Goal: Transaction & Acquisition: Register for event/course

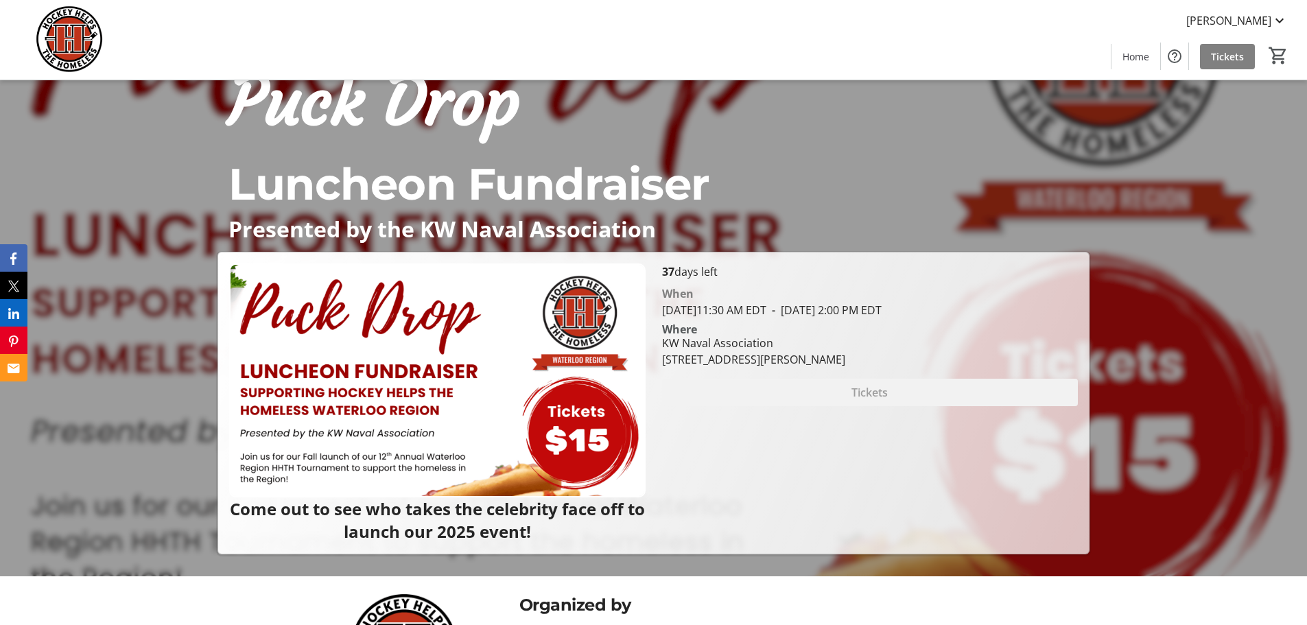
scroll to position [47, 0]
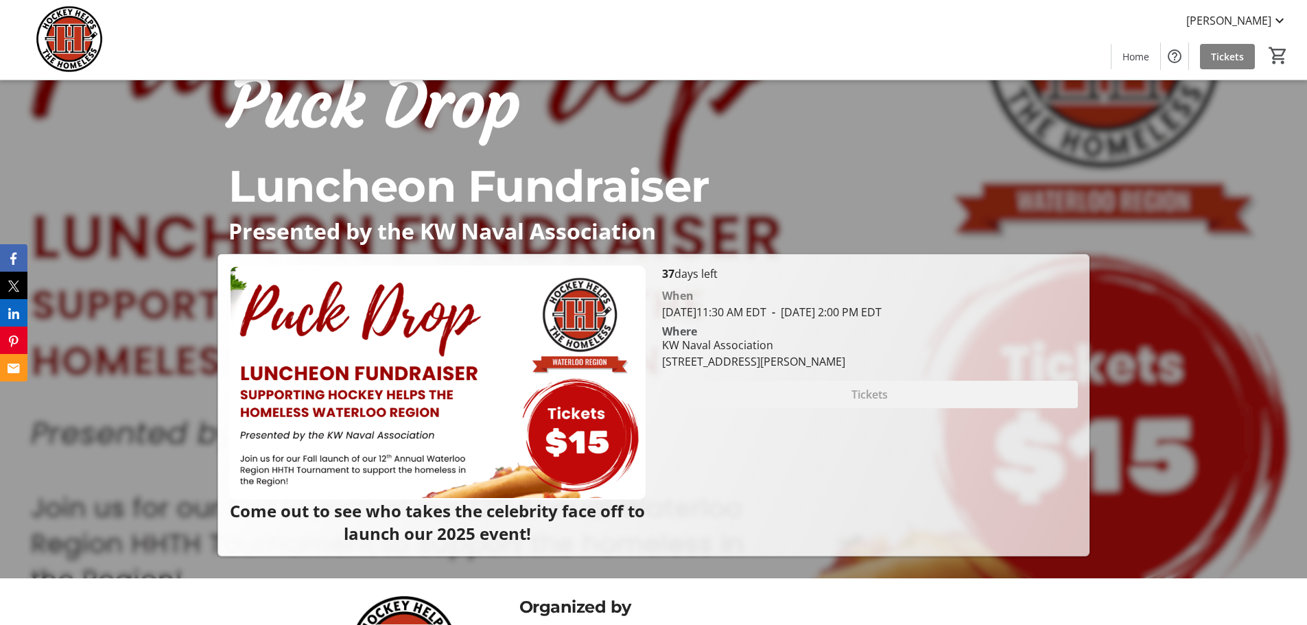
drag, startPoint x: 660, startPoint y: 359, endPoint x: 905, endPoint y: 358, distance: 245.6
click at [853, 358] on div "KW Naval Association 315 Weber Street North, Waterloo, ON N2J 3H8" at bounding box center [754, 353] width 200 height 33
copy div "[STREET_ADDRESS][PERSON_NAME]"
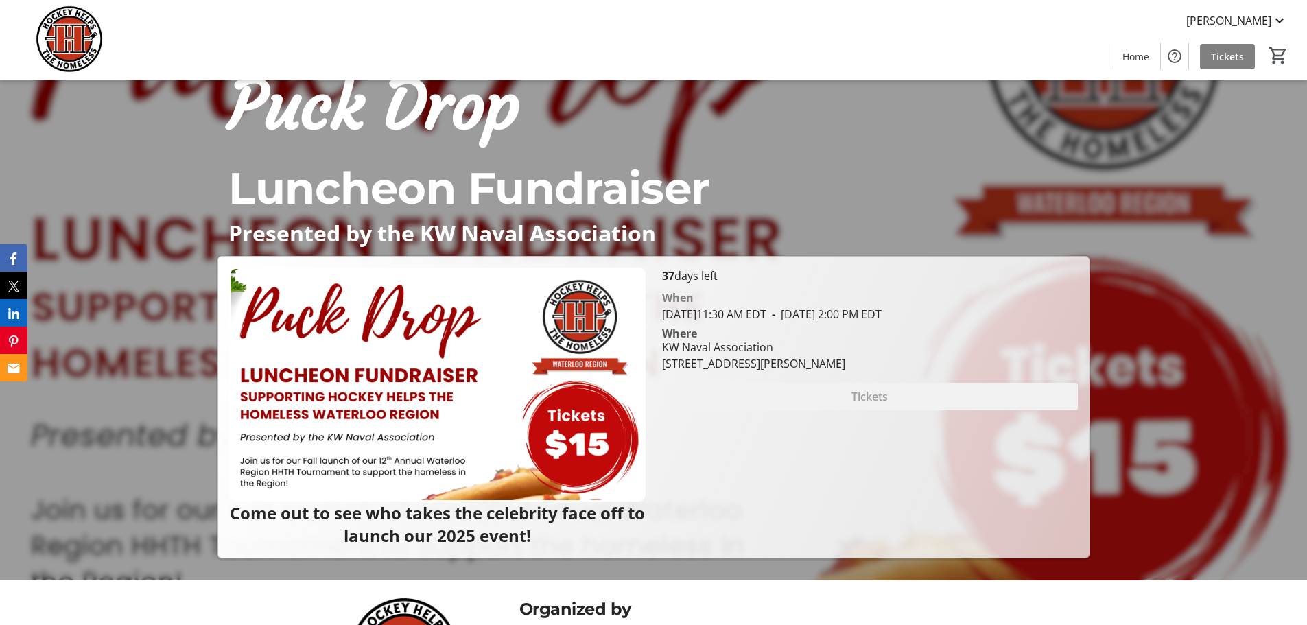
scroll to position [69, 0]
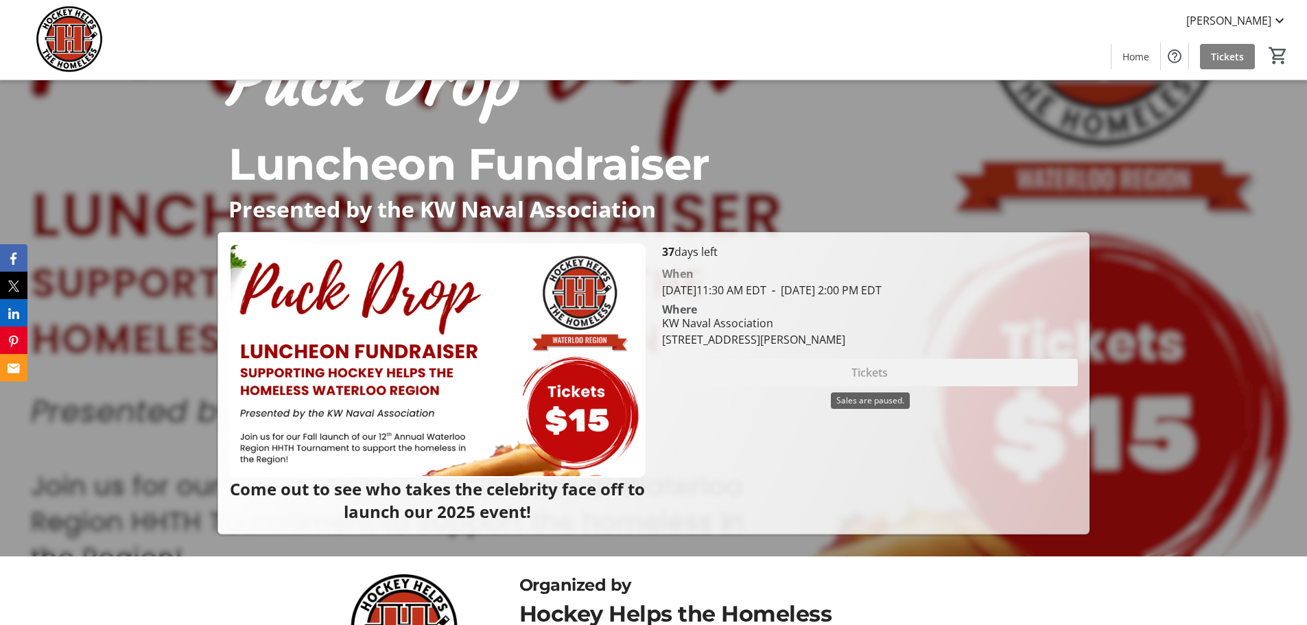
click at [901, 370] on div "Tickets" at bounding box center [870, 372] width 416 height 27
click at [863, 376] on div "Tickets" at bounding box center [870, 372] width 416 height 27
click at [1027, 381] on div "Tickets" at bounding box center [870, 372] width 416 height 27
click at [863, 374] on div "Tickets" at bounding box center [870, 372] width 416 height 27
click at [744, 374] on div "Tickets" at bounding box center [870, 372] width 416 height 27
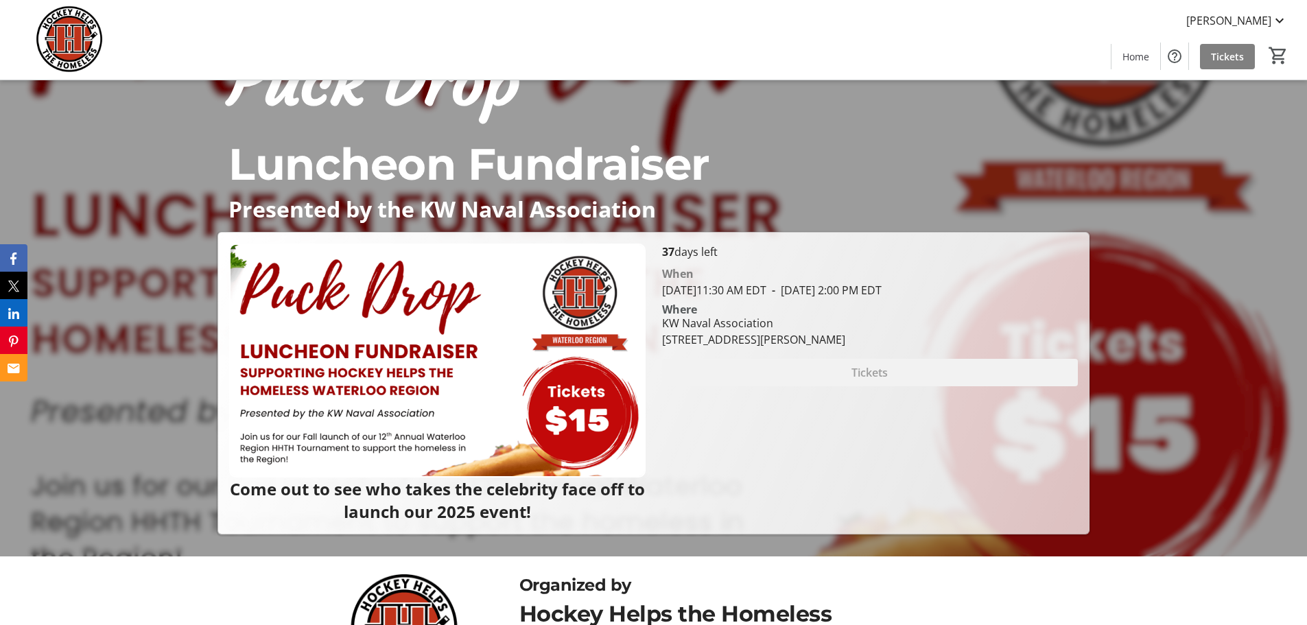
click at [604, 385] on img at bounding box center [437, 360] width 416 height 234
click at [575, 431] on img at bounding box center [437, 360] width 416 height 234
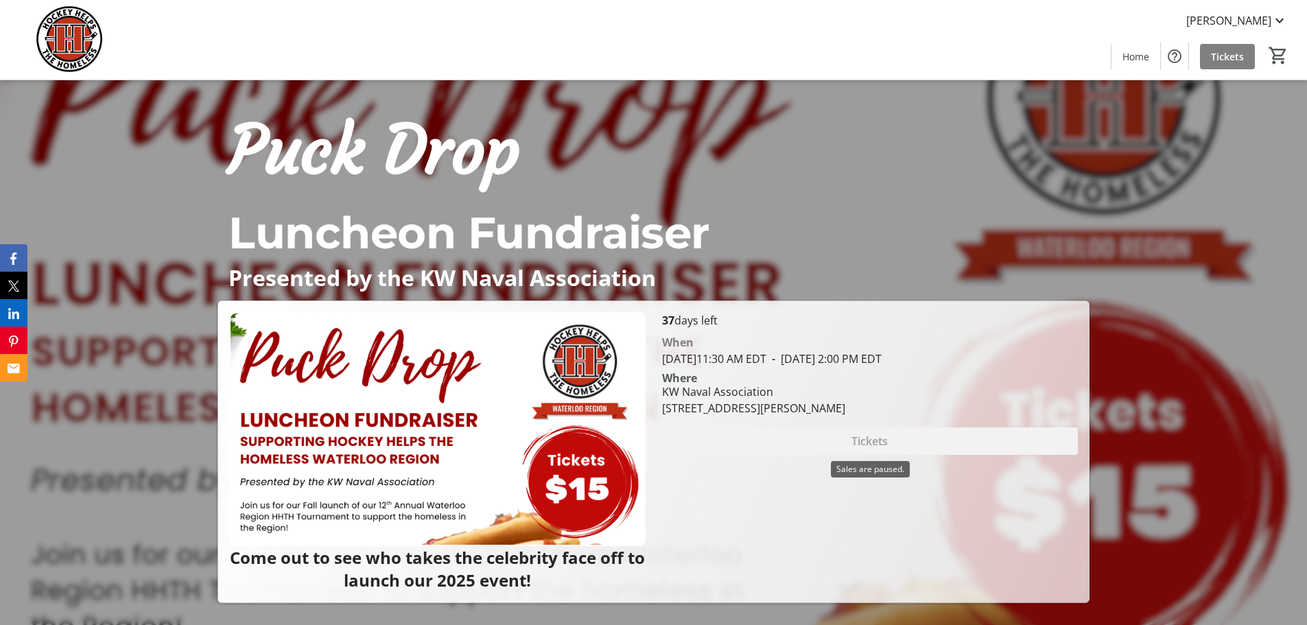
click at [878, 442] on div "Tickets" at bounding box center [870, 440] width 416 height 27
click at [822, 442] on div "Tickets" at bounding box center [870, 440] width 416 height 27
click at [761, 425] on section "When September 19, 2025 11:30 AM EDT - September 19, 2025 2:00 PM EDT Where KW …" at bounding box center [870, 392] width 416 height 126
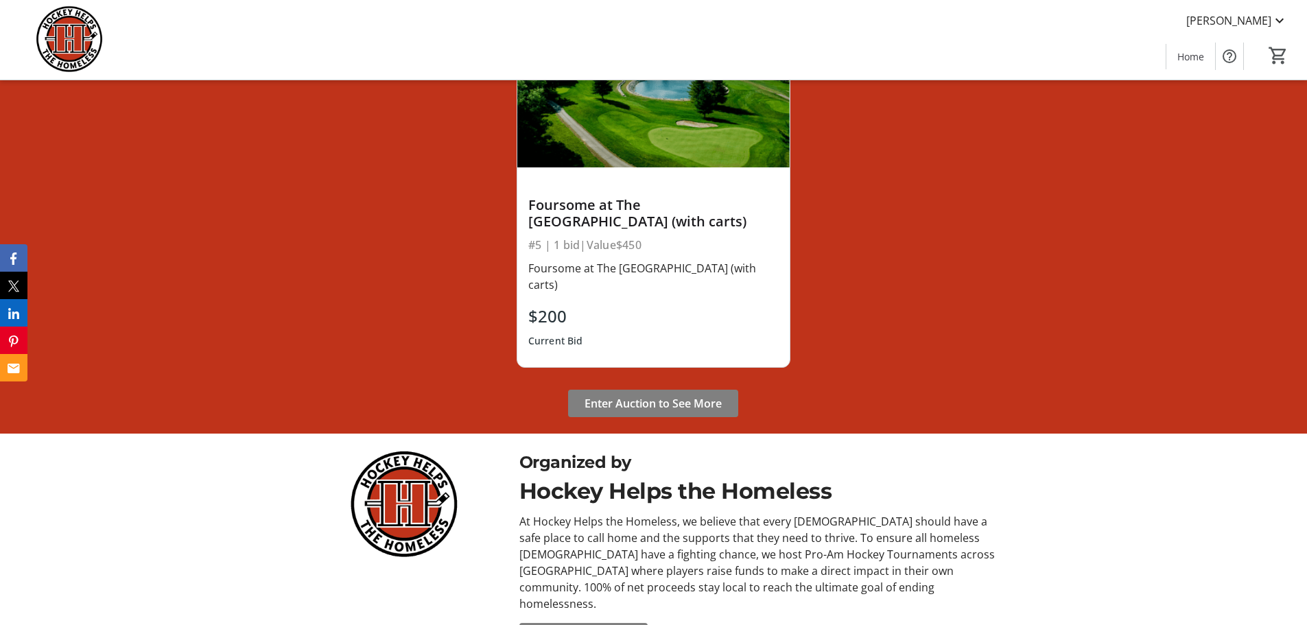
scroll to position [1268, 0]
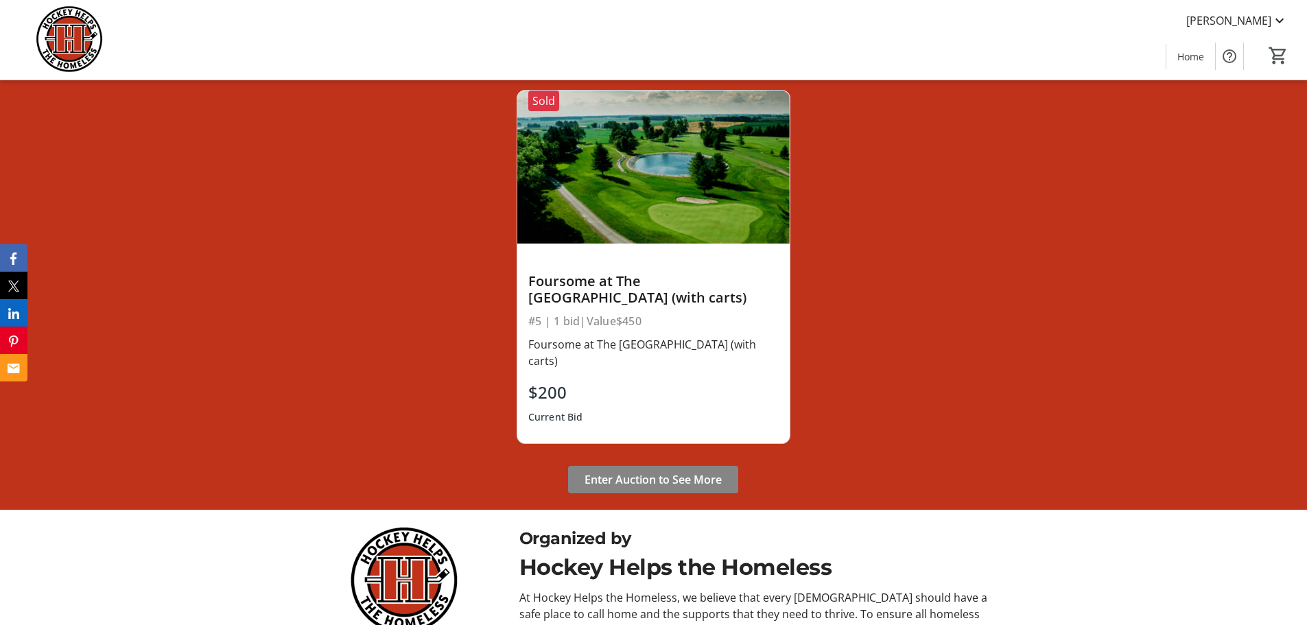
click at [668, 478] on span "Enter Auction to See More" at bounding box center [652, 479] width 137 height 16
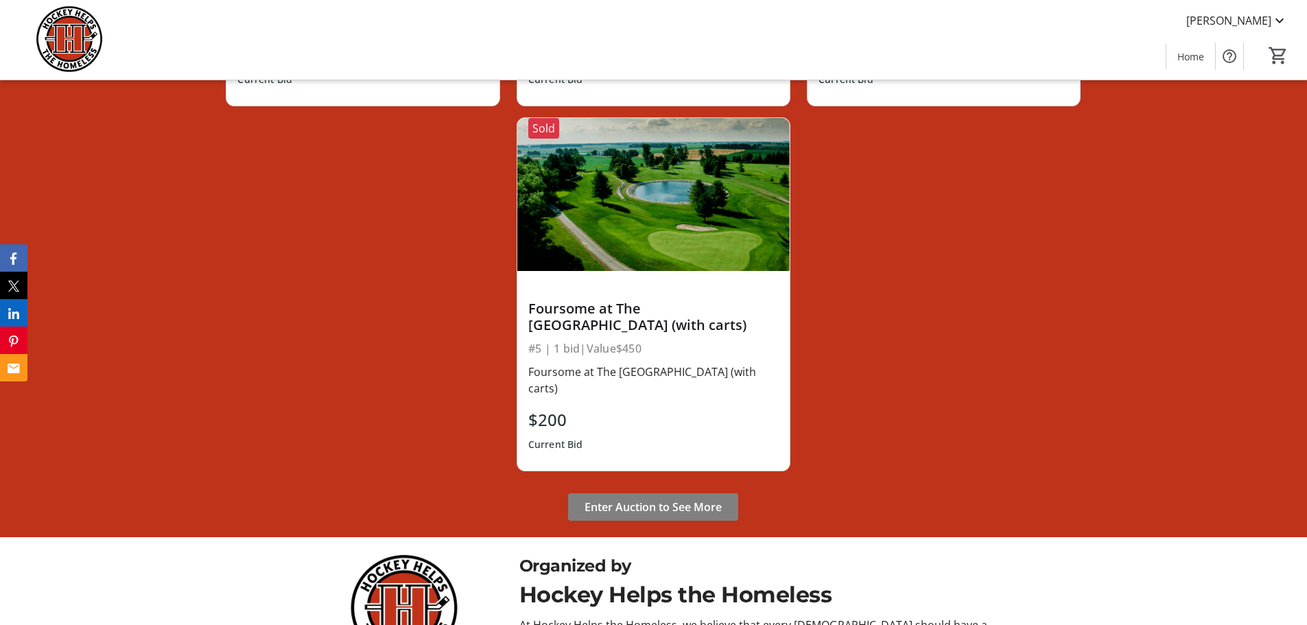
scroll to position [1268, 0]
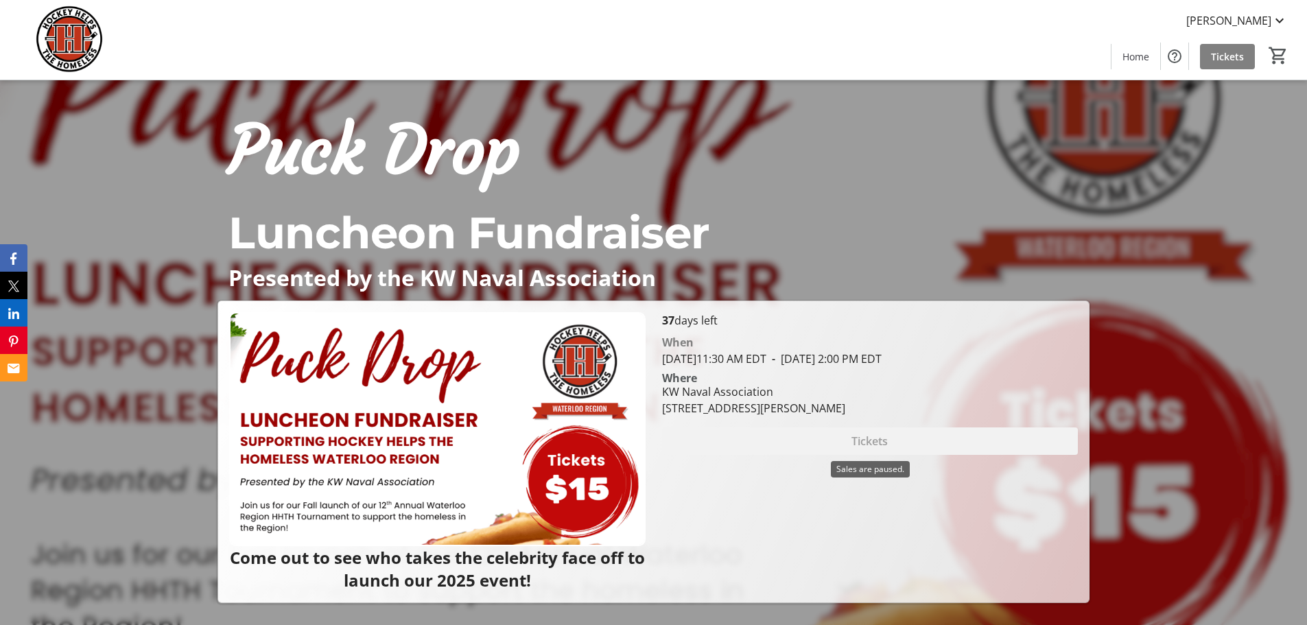
click at [865, 435] on div "Tickets" at bounding box center [870, 440] width 416 height 27
click at [866, 435] on div "Tickets" at bounding box center [870, 440] width 416 height 27
click at [871, 431] on div "Tickets" at bounding box center [870, 440] width 416 height 27
click at [872, 428] on div "Tickets" at bounding box center [870, 440] width 416 height 27
